Goal: Information Seeking & Learning: Check status

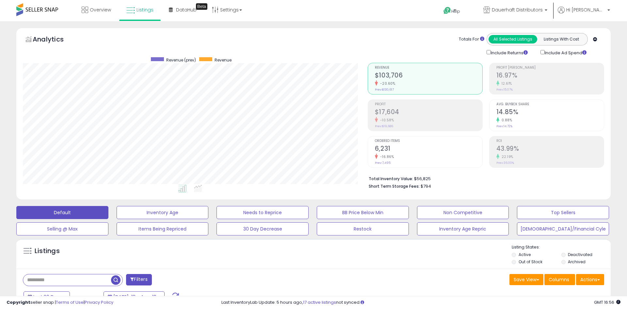
click at [409, 145] on h2 "6,231" at bounding box center [429, 149] width 108 height 9
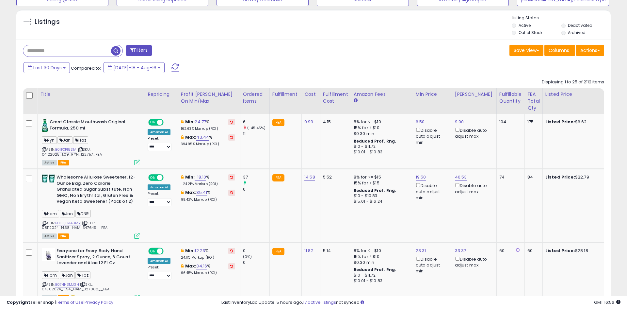
scroll to position [212, 0]
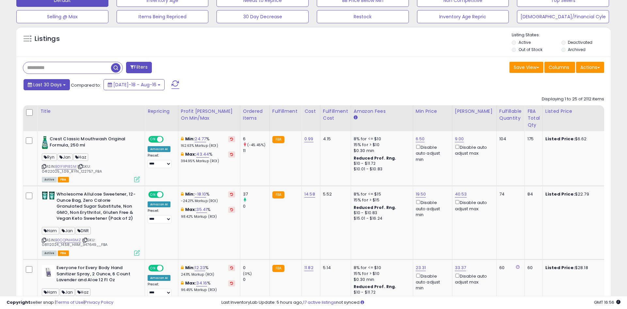
click at [48, 88] on span "Last 30 Days" at bounding box center [47, 84] width 28 height 7
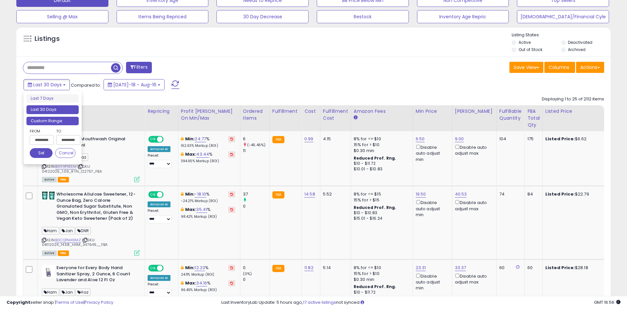
click at [62, 118] on li "Custom Range" at bounding box center [52, 121] width 52 height 9
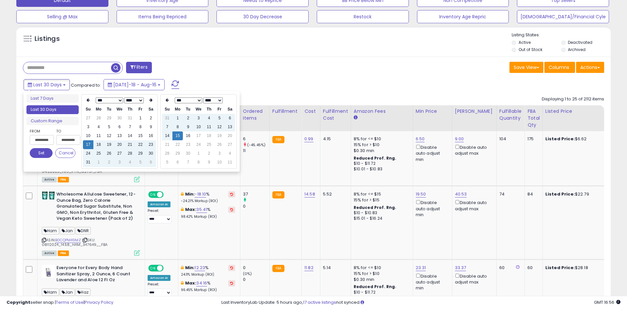
type input "**********"
click at [150, 101] on icon at bounding box center [150, 100] width 3 height 4
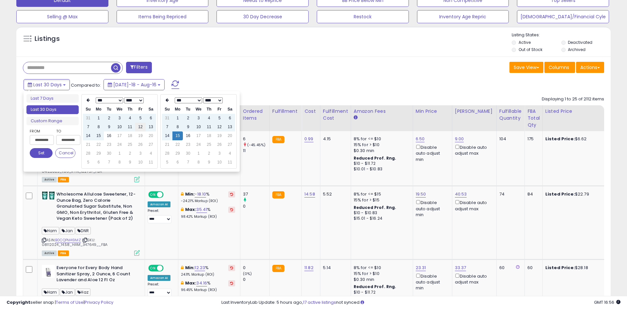
type input "**********"
click at [142, 128] on td "12" at bounding box center [140, 127] width 10 height 9
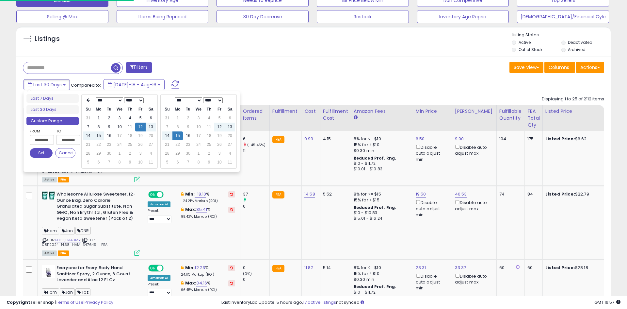
click at [37, 153] on button "Set" at bounding box center [41, 153] width 23 height 10
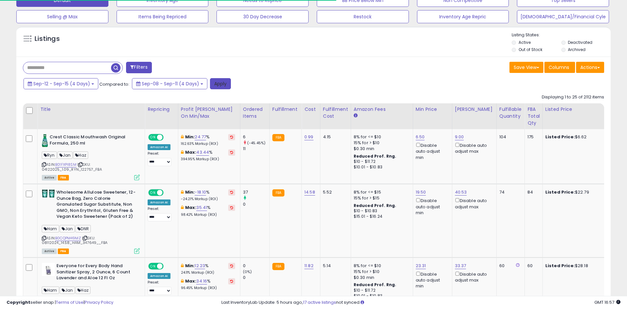
click at [217, 85] on button "Apply" at bounding box center [220, 83] width 21 height 11
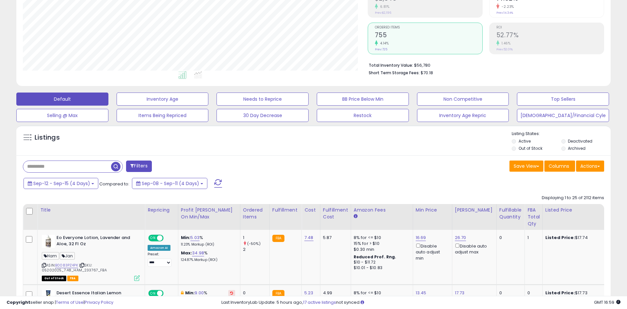
scroll to position [139, 0]
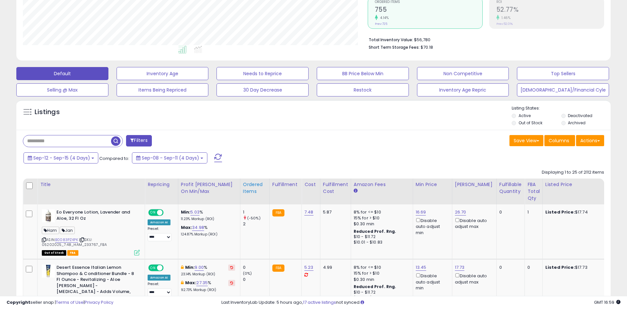
click at [248, 191] on div "Ordered Items" at bounding box center [255, 188] width 24 height 14
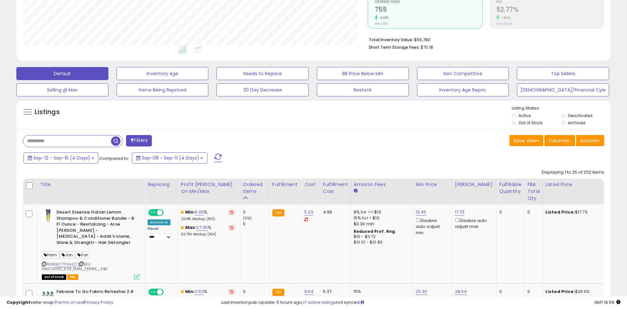
click at [254, 191] on div "Ordered Items" at bounding box center [255, 188] width 24 height 14
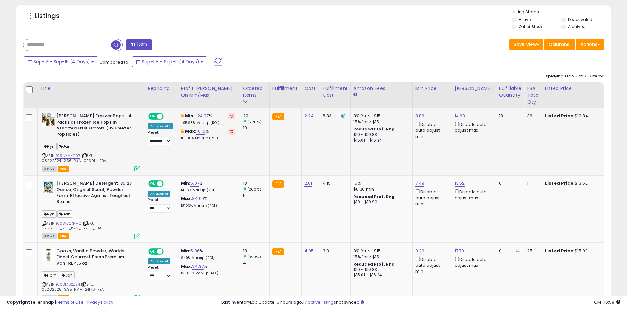
scroll to position [240, 0]
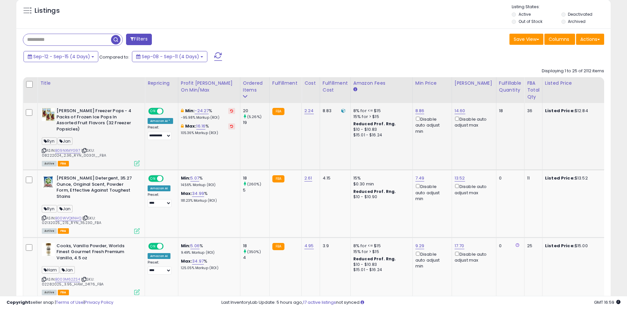
click at [44, 149] on icon at bounding box center [44, 151] width 4 height 4
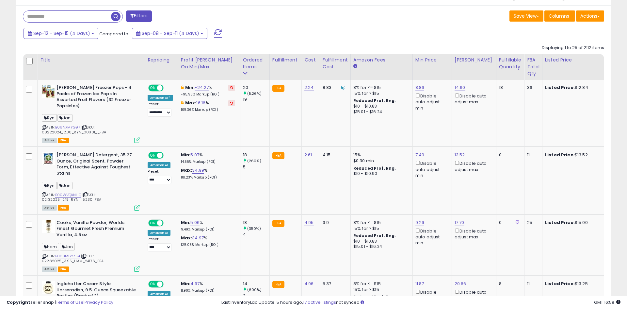
scroll to position [262, 0]
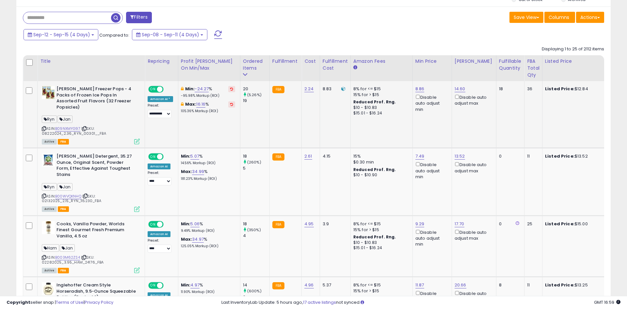
click at [43, 127] on icon at bounding box center [44, 129] width 4 height 4
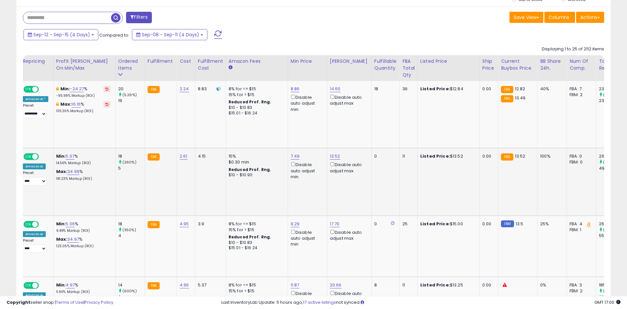
scroll to position [0, 124]
drag, startPoint x: 519, startPoint y: 98, endPoint x: 507, endPoint y: 98, distance: 11.8
click at [507, 98] on div "FBA 13.49" at bounding box center [517, 98] width 31 height 6
copy span "13.49"
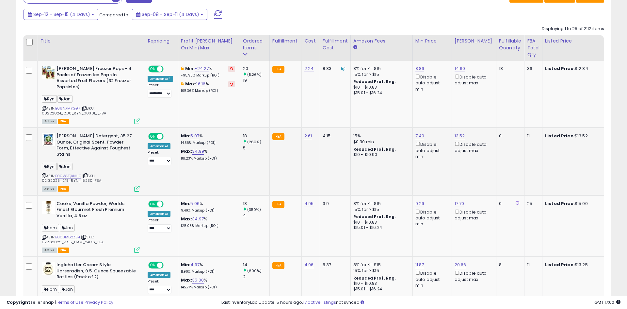
scroll to position [291, 0]
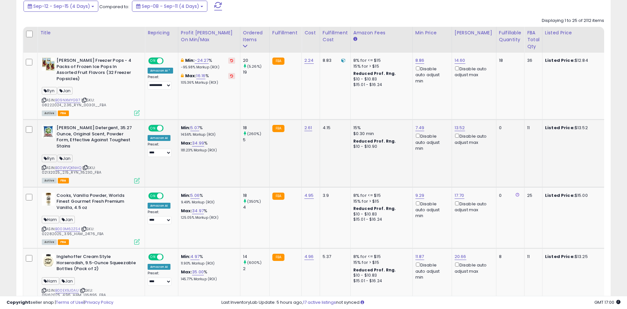
click at [43, 166] on icon at bounding box center [44, 168] width 4 height 4
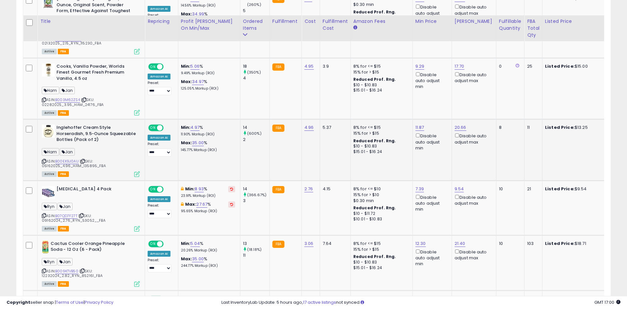
scroll to position [436, 0]
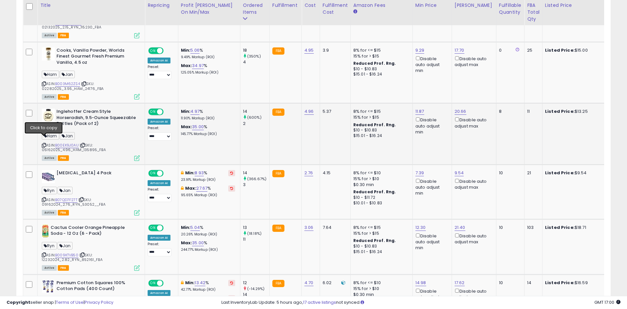
click at [43, 143] on icon at bounding box center [44, 145] width 4 height 4
click at [42, 143] on icon at bounding box center [44, 145] width 4 height 4
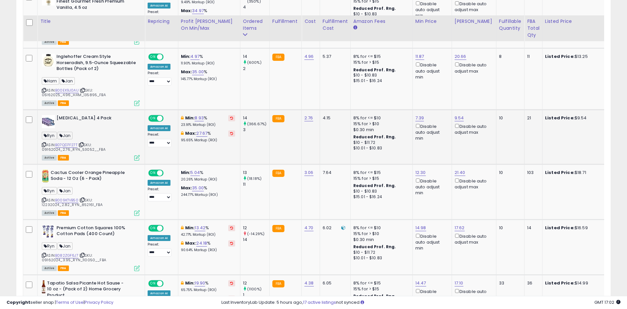
scroll to position [508, 0]
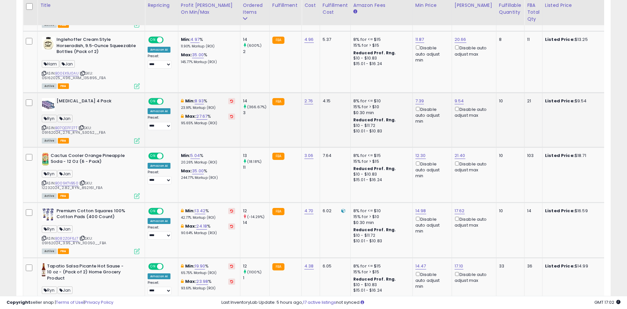
click at [44, 126] on icon at bounding box center [44, 128] width 4 height 4
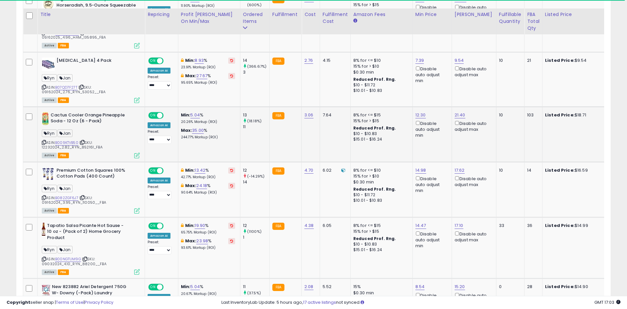
scroll to position [557, 0]
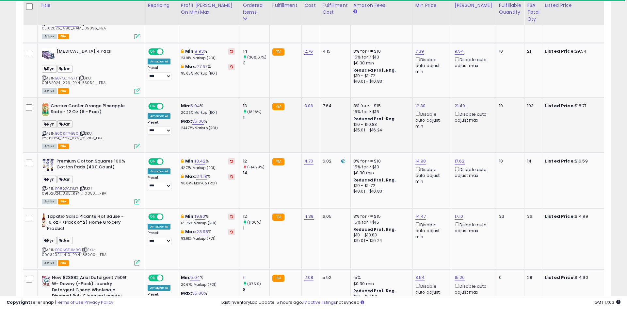
click at [44, 131] on icon at bounding box center [44, 133] width 4 height 4
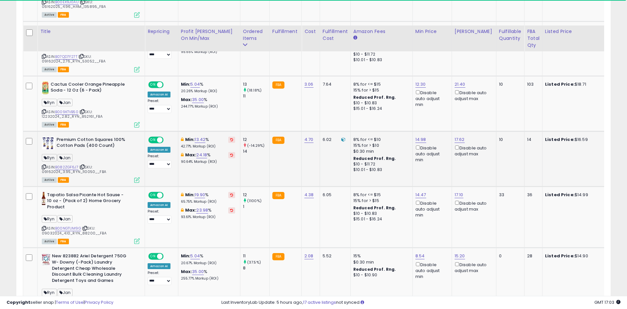
scroll to position [605, 0]
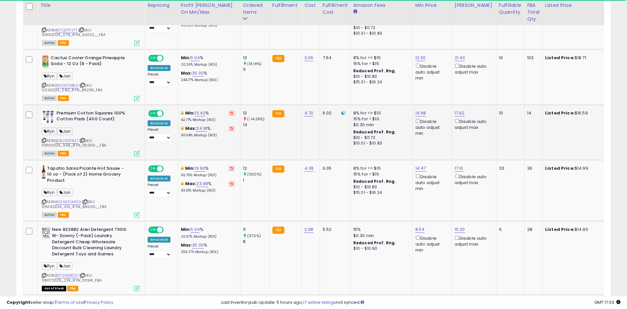
click at [44, 139] on icon at bounding box center [44, 141] width 4 height 4
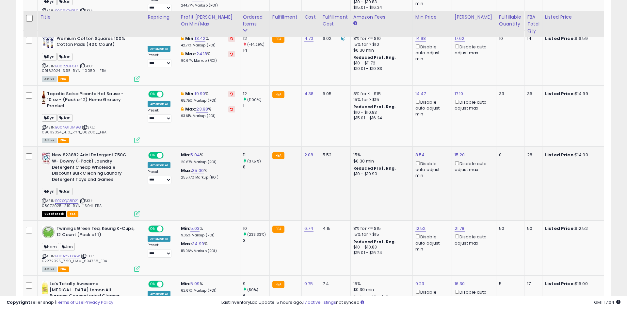
scroll to position [692, 0]
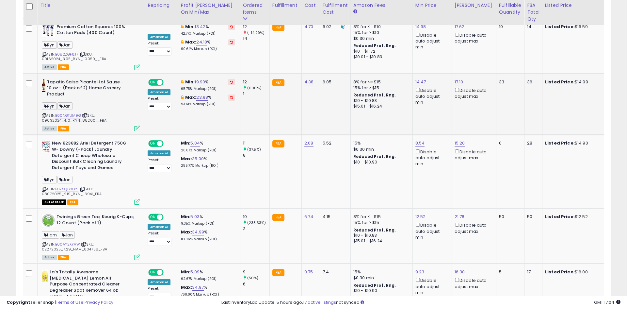
click at [44, 114] on icon at bounding box center [44, 116] width 4 height 4
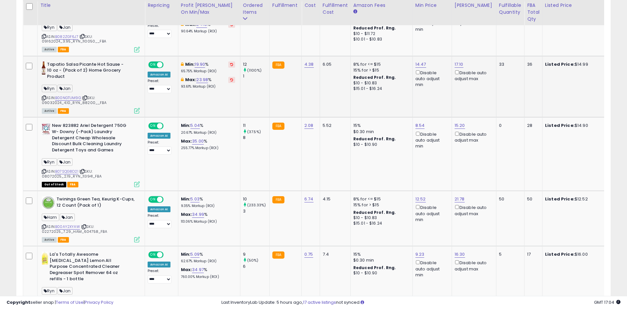
scroll to position [715, 0]
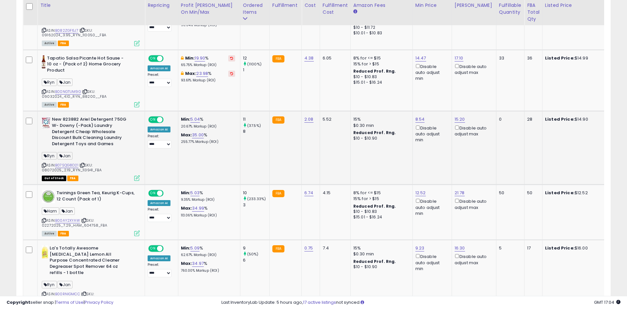
click at [44, 163] on icon at bounding box center [44, 165] width 4 height 4
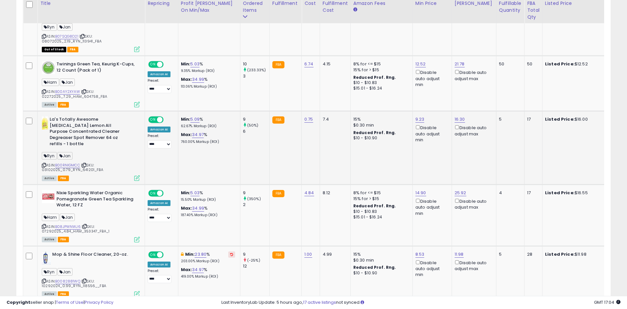
scroll to position [856, 0]
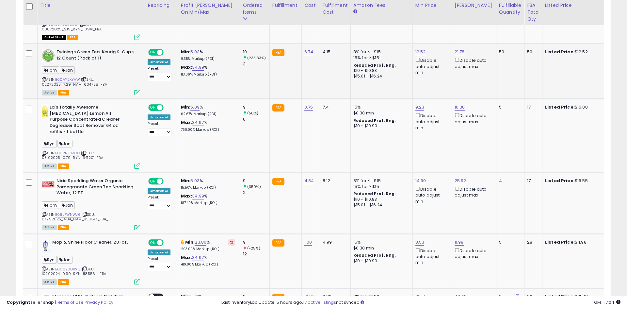
click at [44, 78] on span "| SKU: 02272025_7.29_HAM_604758_FBA" at bounding box center [74, 82] width 65 height 10
click at [42, 78] on icon at bounding box center [44, 80] width 4 height 4
click at [44, 151] on icon at bounding box center [44, 153] width 4 height 4
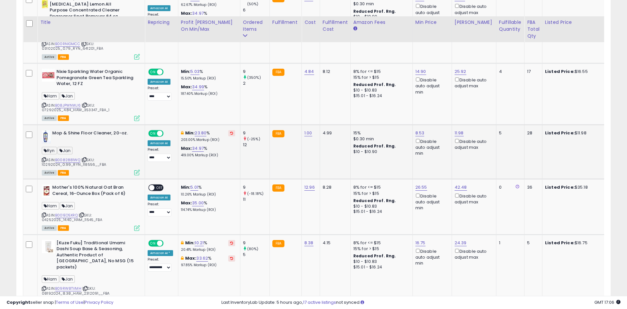
scroll to position [1003, 0]
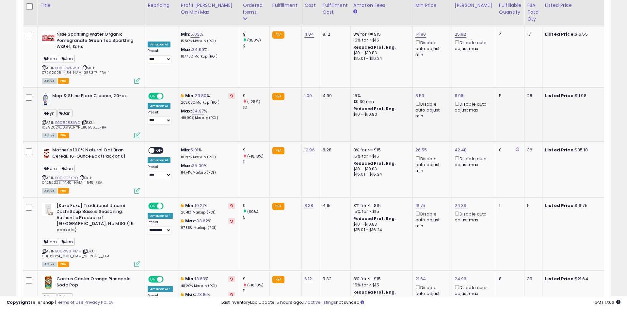
click at [44, 121] on icon at bounding box center [44, 123] width 4 height 4
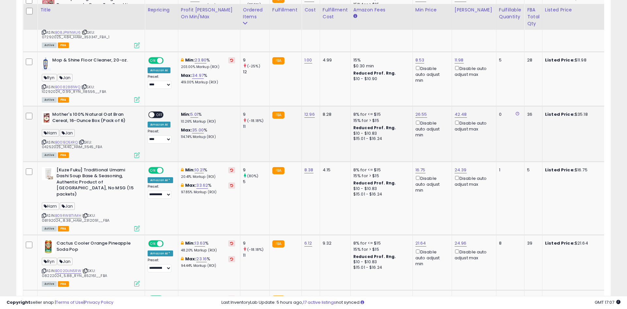
scroll to position [1043, 0]
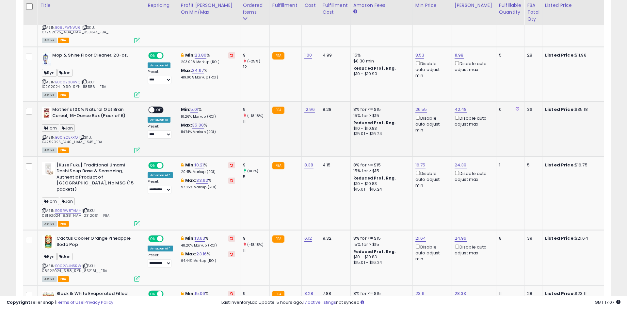
click at [43, 135] on icon at bounding box center [44, 137] width 4 height 4
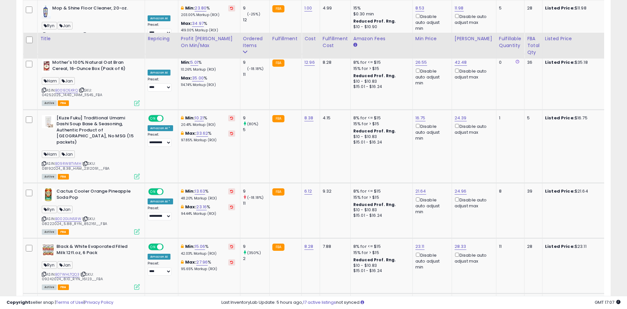
scroll to position [1124, 0]
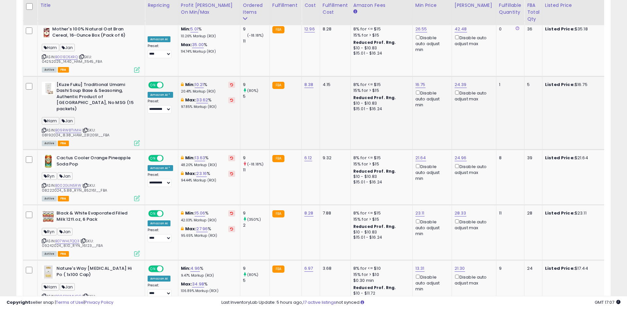
click at [43, 128] on icon at bounding box center [44, 130] width 4 height 4
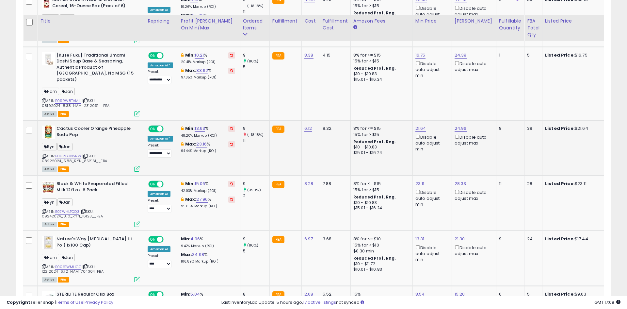
scroll to position [1179, 0]
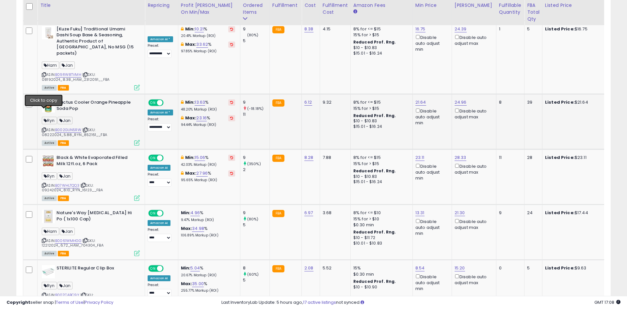
click at [43, 128] on icon at bounding box center [44, 130] width 4 height 4
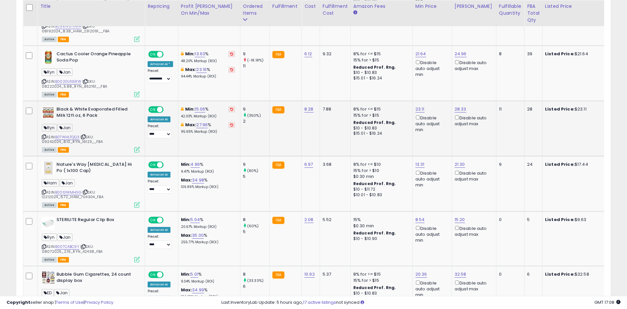
scroll to position [1228, 0]
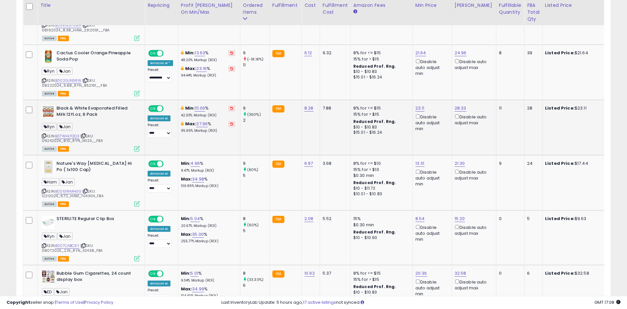
click at [45, 115] on div "ASIN: B07WHLTQQ3 | SKU: 09242024_8.10_RYN_16123__FBA Active FBA" at bounding box center [91, 127] width 98 height 45
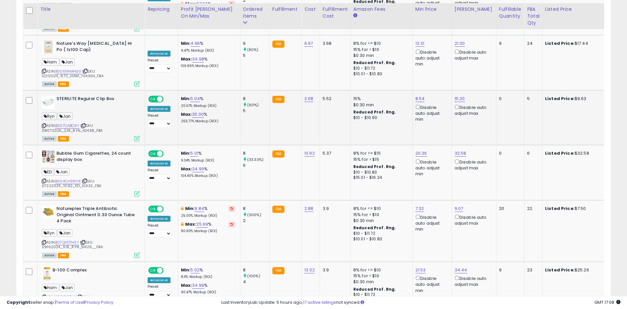
scroll to position [1352, 0]
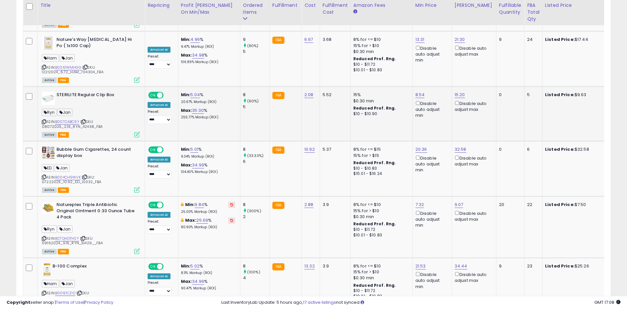
click at [43, 120] on icon at bounding box center [44, 122] width 4 height 4
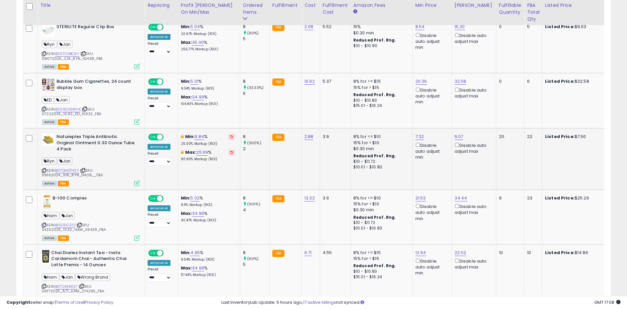
scroll to position [1442, 0]
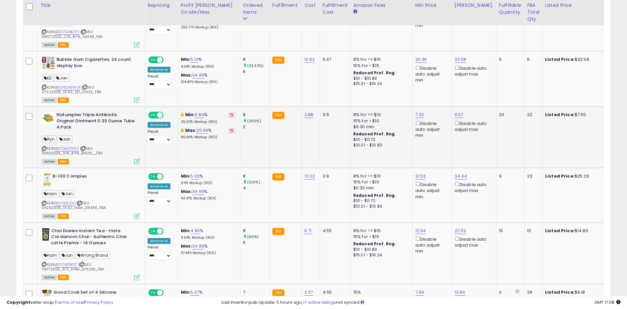
click at [45, 147] on icon at bounding box center [44, 149] width 4 height 4
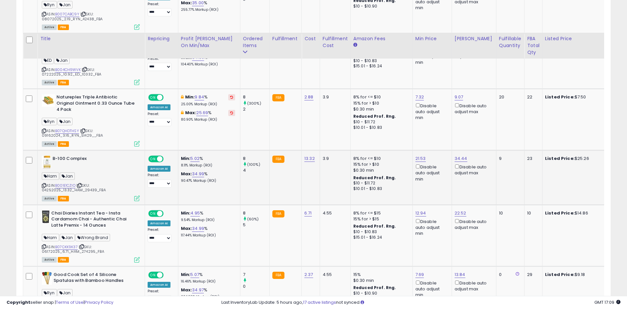
scroll to position [1525, 0]
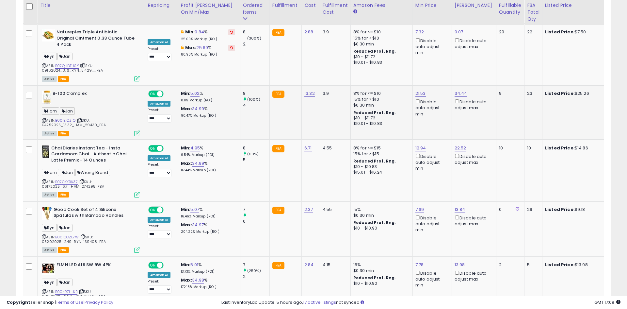
click at [43, 119] on icon at bounding box center [44, 121] width 4 height 4
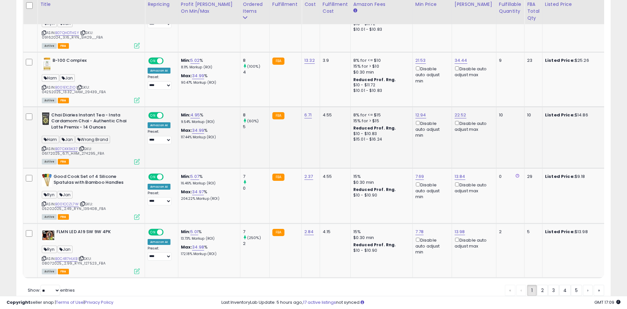
scroll to position [1560, 0]
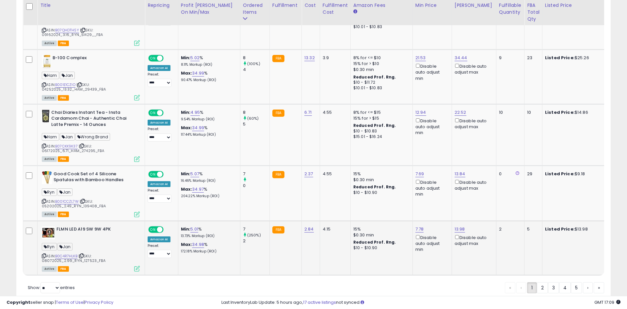
click at [44, 254] on icon at bounding box center [44, 256] width 4 height 4
drag, startPoint x: 541, startPoint y: 263, endPoint x: 218, endPoint y: 197, distance: 329.7
click at [542, 282] on link "2" at bounding box center [542, 287] width 11 height 11
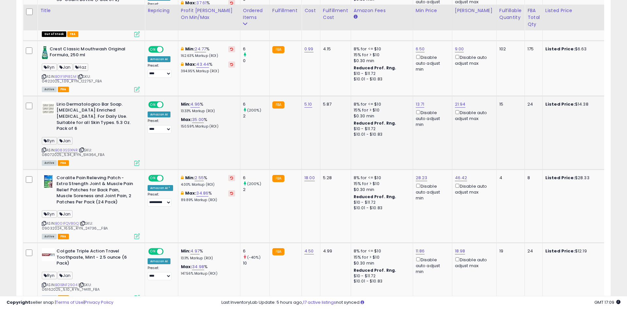
scroll to position [369, 0]
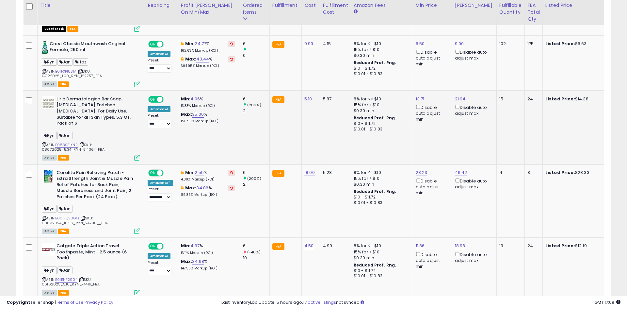
click at [42, 143] on icon at bounding box center [44, 145] width 4 height 4
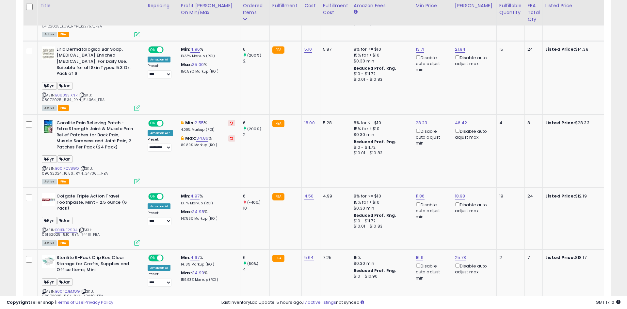
scroll to position [419, 0]
click at [45, 166] on icon at bounding box center [44, 168] width 4 height 4
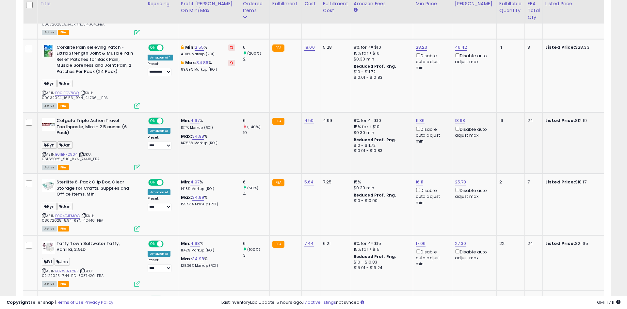
scroll to position [491, 0]
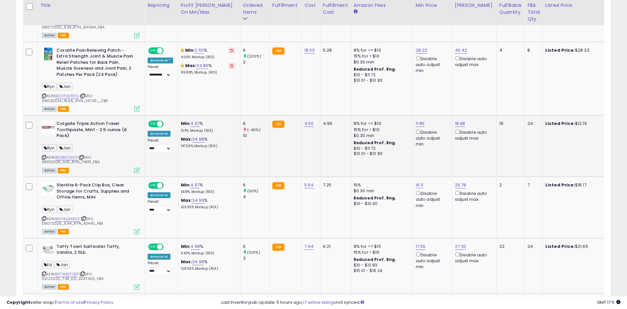
click at [43, 156] on icon at bounding box center [44, 158] width 4 height 4
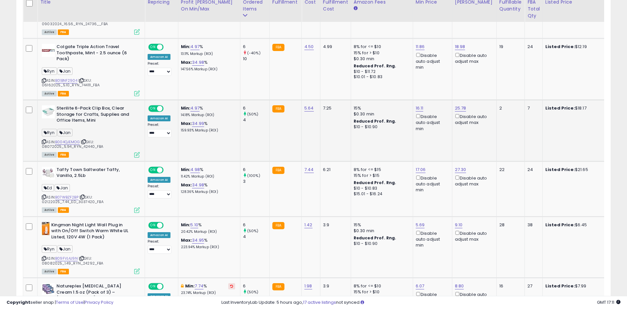
scroll to position [573, 0]
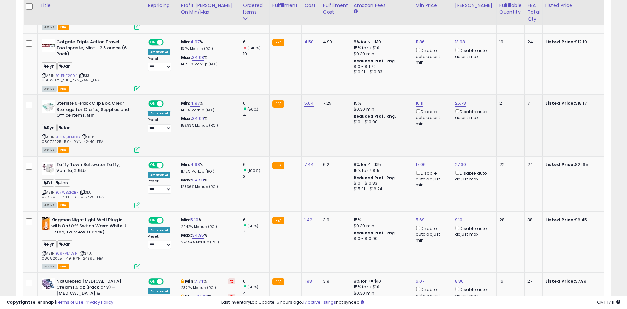
click at [45, 135] on icon at bounding box center [44, 137] width 4 height 4
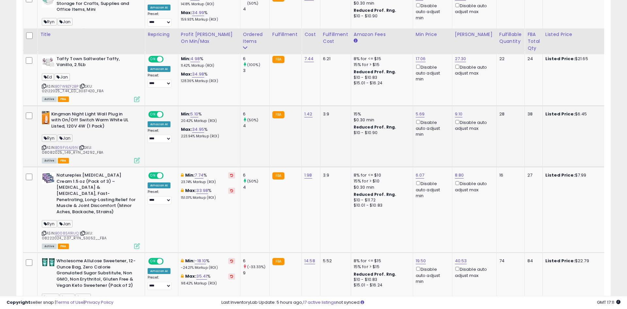
scroll to position [730, 0]
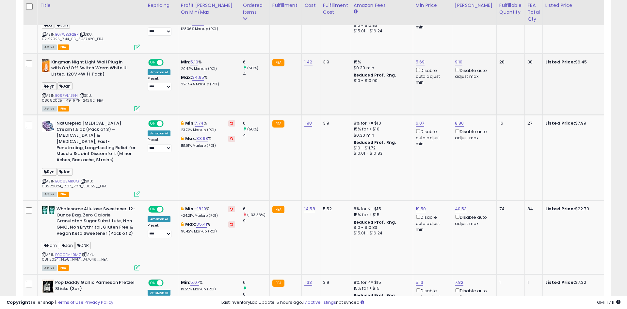
click at [44, 94] on icon at bounding box center [44, 96] width 4 height 4
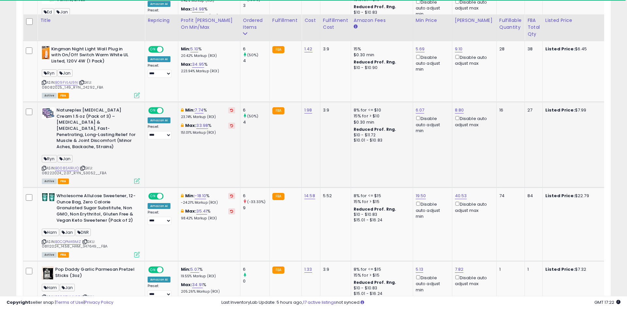
scroll to position [761, 0]
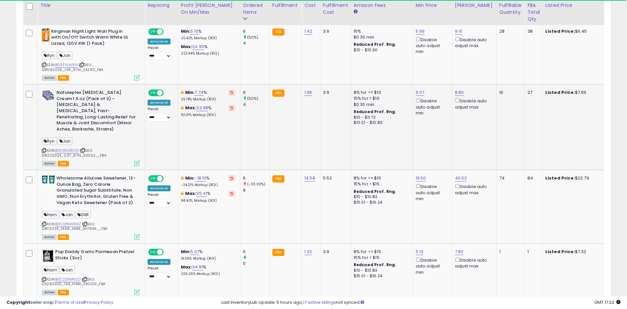
click at [44, 149] on icon at bounding box center [44, 151] width 4 height 4
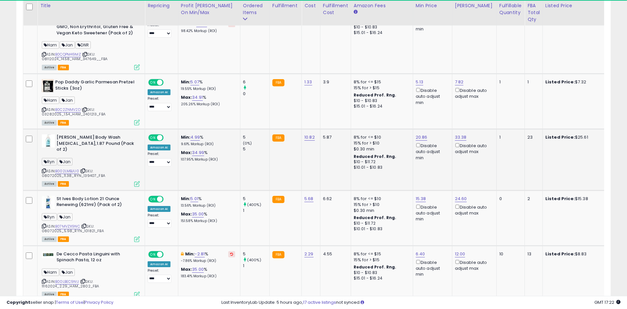
scroll to position [931, 0]
drag, startPoint x: 39, startPoint y: 155, endPoint x: 32, endPoint y: 151, distance: 8.2
click at [35, 157] on tr "**********" at bounding box center [578, 159] width 1110 height 61
click at [46, 151] on div "ASIN: B002LMBJU0 | SKU: 08072025_11.38_RYN_139407_FBA Active FBA" at bounding box center [91, 160] width 98 height 52
click at [43, 169] on icon at bounding box center [44, 171] width 4 height 4
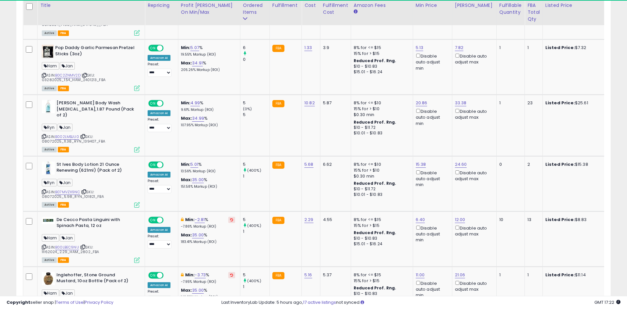
scroll to position [975, 0]
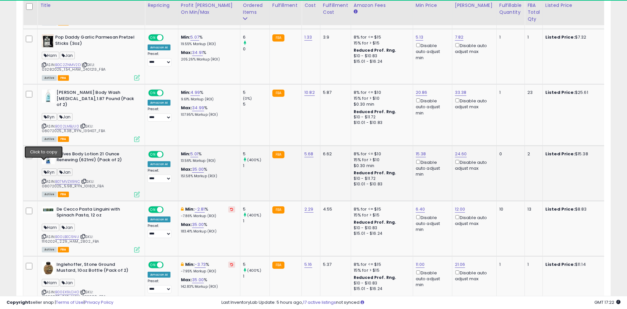
drag, startPoint x: 45, startPoint y: 163, endPoint x: 51, endPoint y: 162, distance: 6.0
click at [45, 179] on icon at bounding box center [44, 181] width 4 height 4
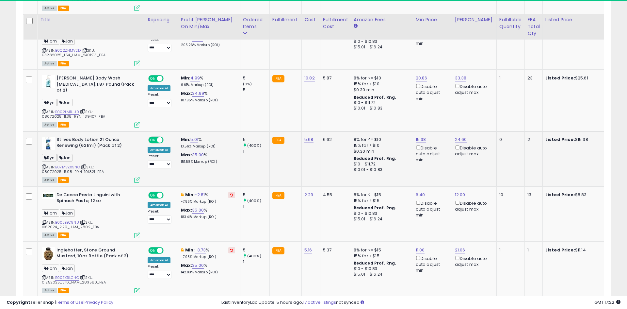
scroll to position [1014, 0]
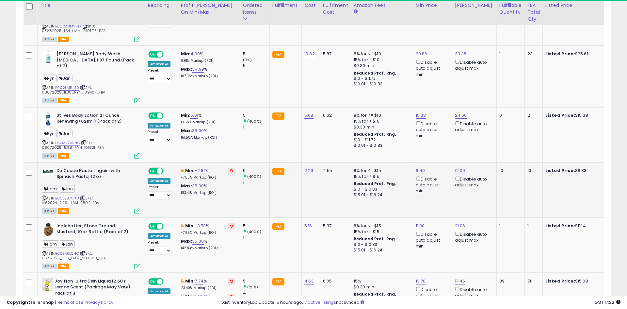
click at [45, 196] on icon at bounding box center [44, 198] width 4 height 4
click at [42, 196] on icon at bounding box center [44, 198] width 4 height 4
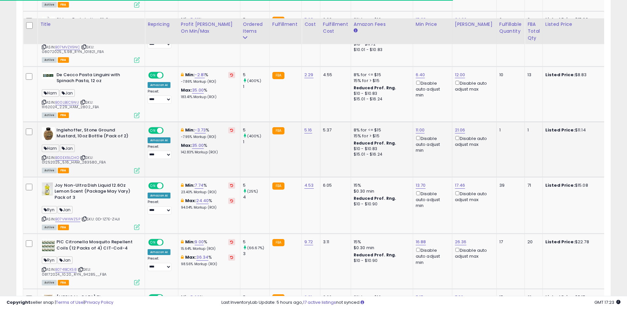
scroll to position [1129, 0]
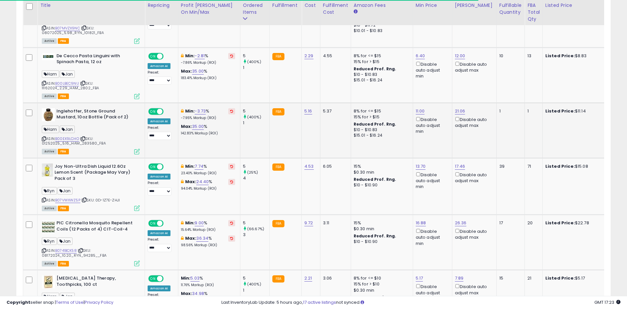
click at [44, 137] on icon at bounding box center [44, 139] width 4 height 4
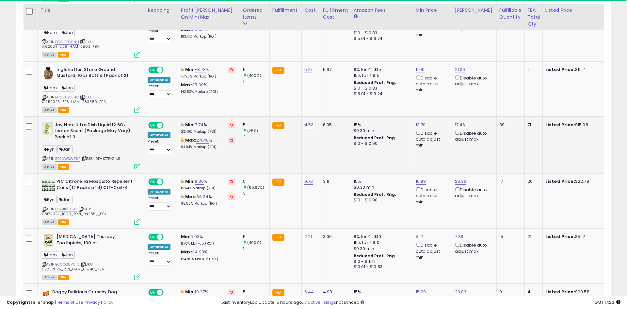
scroll to position [1175, 0]
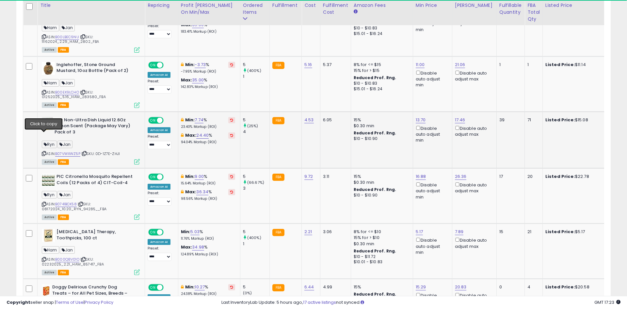
click at [44, 152] on icon at bounding box center [44, 154] width 4 height 4
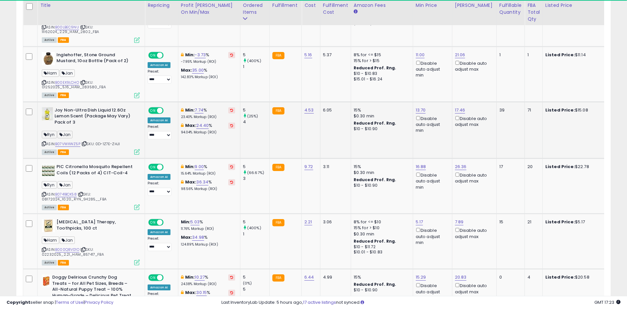
scroll to position [1198, 0]
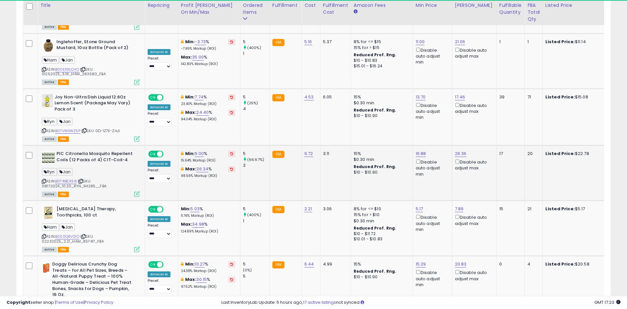
click at [44, 179] on icon at bounding box center [44, 181] width 4 height 4
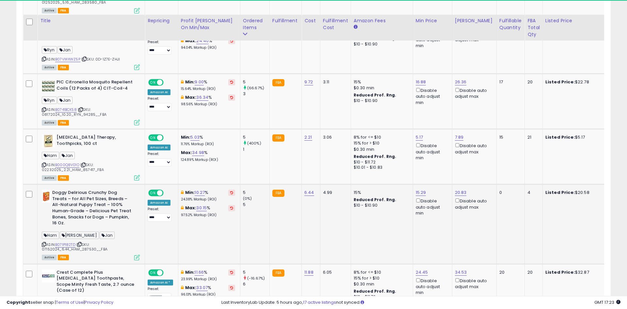
scroll to position [1309, 0]
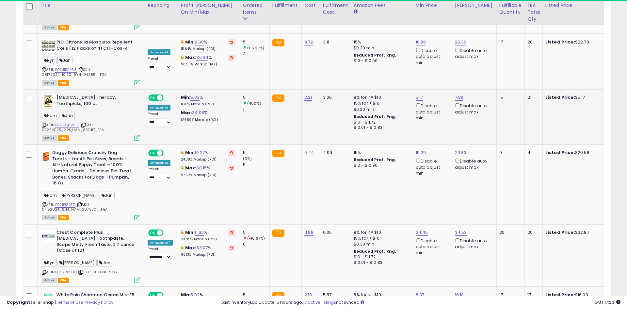
click at [43, 123] on icon at bounding box center [44, 125] width 4 height 4
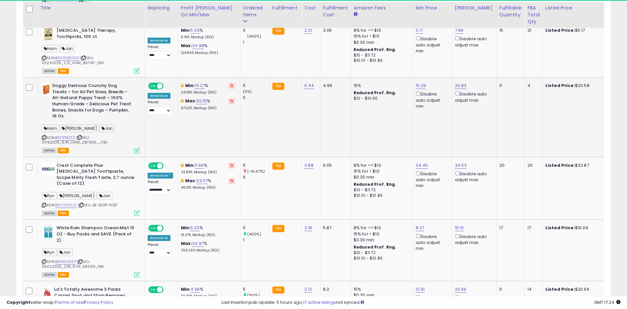
scroll to position [1379, 0]
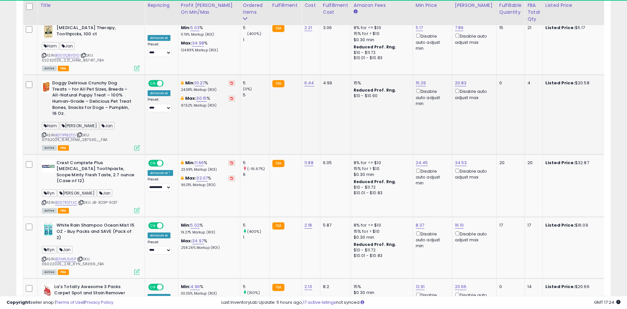
click at [43, 133] on icon at bounding box center [44, 135] width 4 height 4
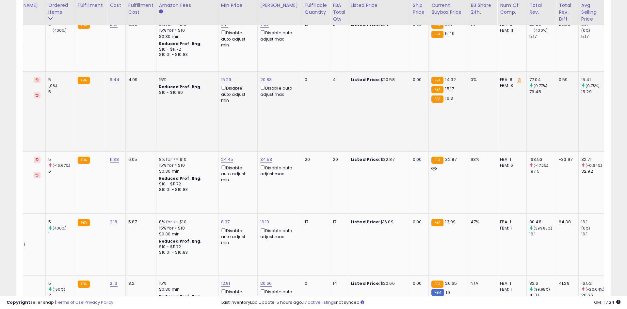
scroll to position [0, 0]
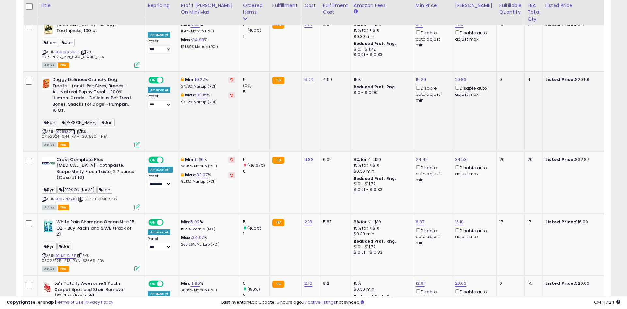
click at [67, 129] on link "B071P182TD" at bounding box center [65, 132] width 20 height 6
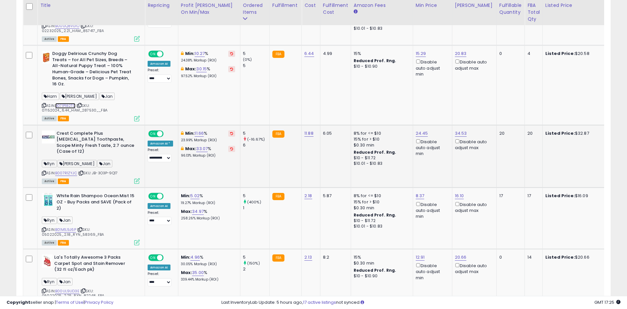
scroll to position [1462, 0]
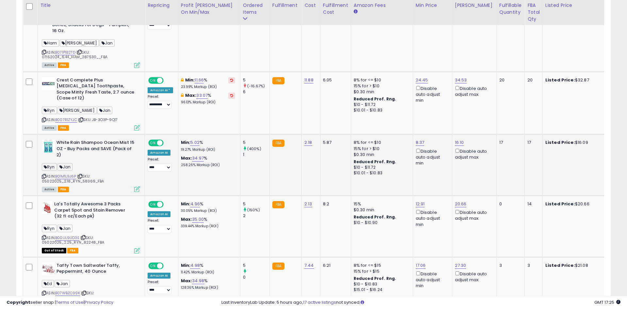
click at [43, 175] on icon at bounding box center [44, 177] width 4 height 4
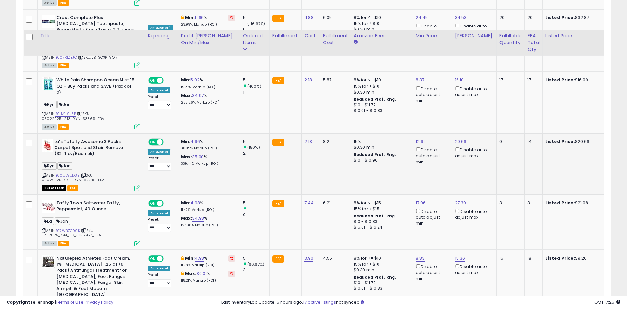
scroll to position [1555, 0]
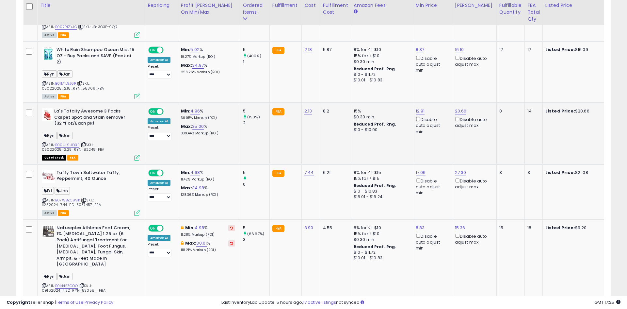
click at [44, 143] on icon at bounding box center [44, 145] width 4 height 4
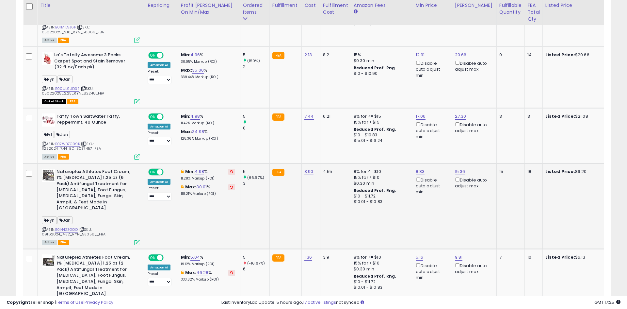
scroll to position [1646, 0]
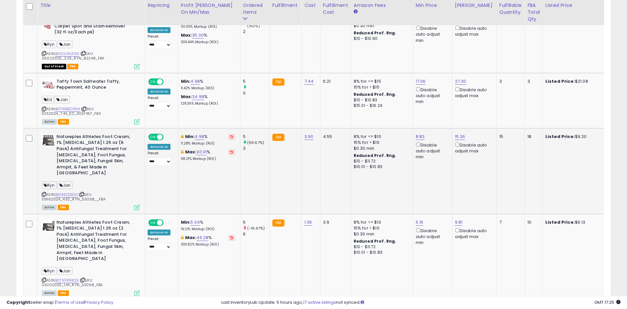
click at [45, 192] on icon at bounding box center [44, 194] width 4 height 4
click at [44, 278] on icon at bounding box center [44, 280] width 4 height 4
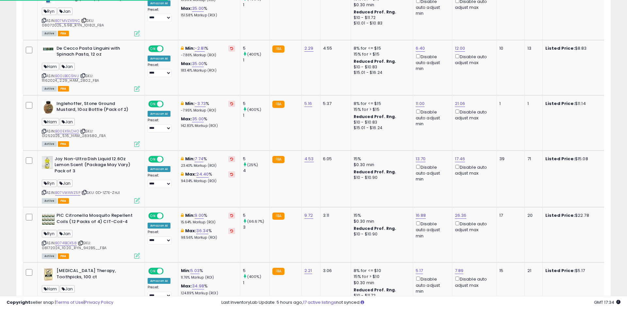
scroll to position [889, 0]
